Goal: Task Accomplishment & Management: Use online tool/utility

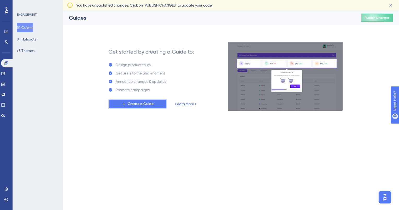
click at [126, 105] on button "Create a Guide" at bounding box center [137, 103] width 58 height 9
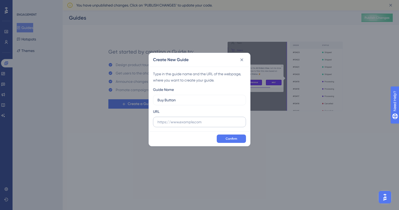
type input "Buy Button"
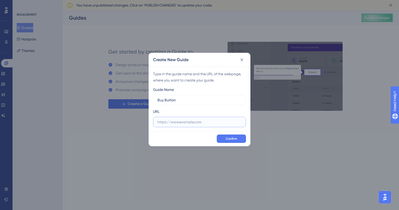
click at [183, 123] on input "text" at bounding box center [199, 122] width 84 height 6
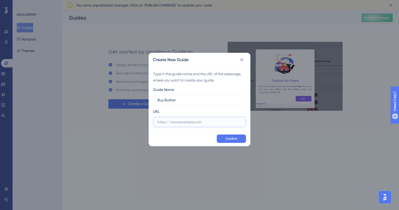
paste input "[URL][DOMAIN_NAME]"
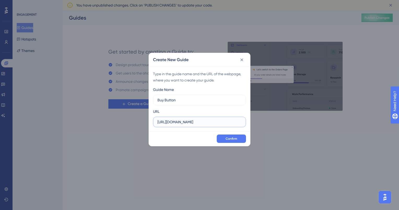
scroll to position [0, 17]
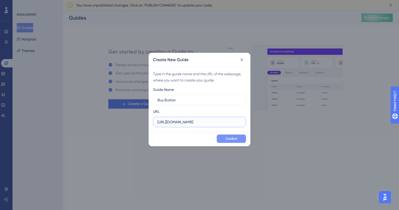
type input "[URL][DOMAIN_NAME]"
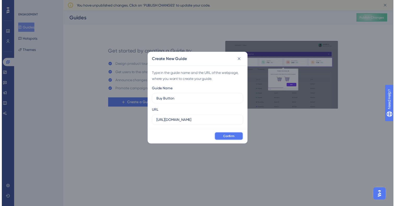
scroll to position [0, 0]
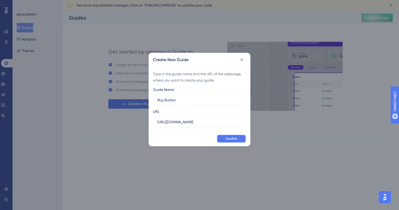
click at [224, 139] on button "Confirm" at bounding box center [231, 138] width 29 height 8
